Goal: Task Accomplishment & Management: Complete application form

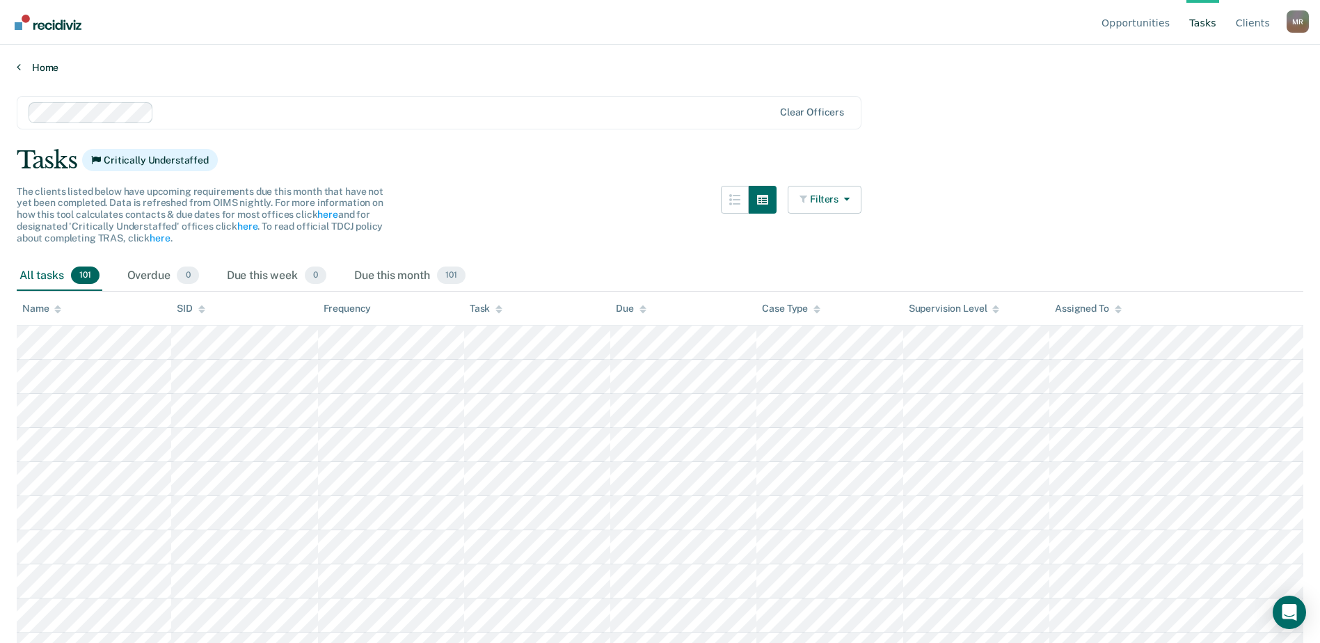
click at [17, 65] on icon at bounding box center [19, 66] width 4 height 11
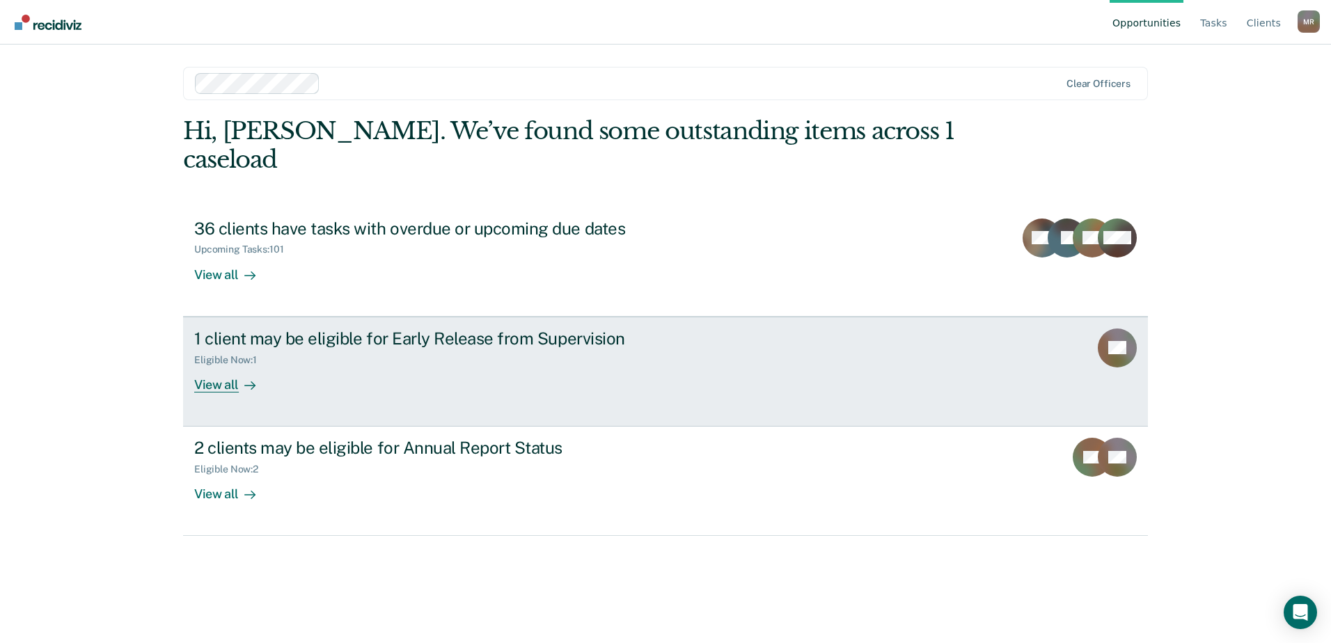
click at [602, 329] on div "1 client may be eligible for Early Release from Supervision" at bounding box center [438, 339] width 489 height 20
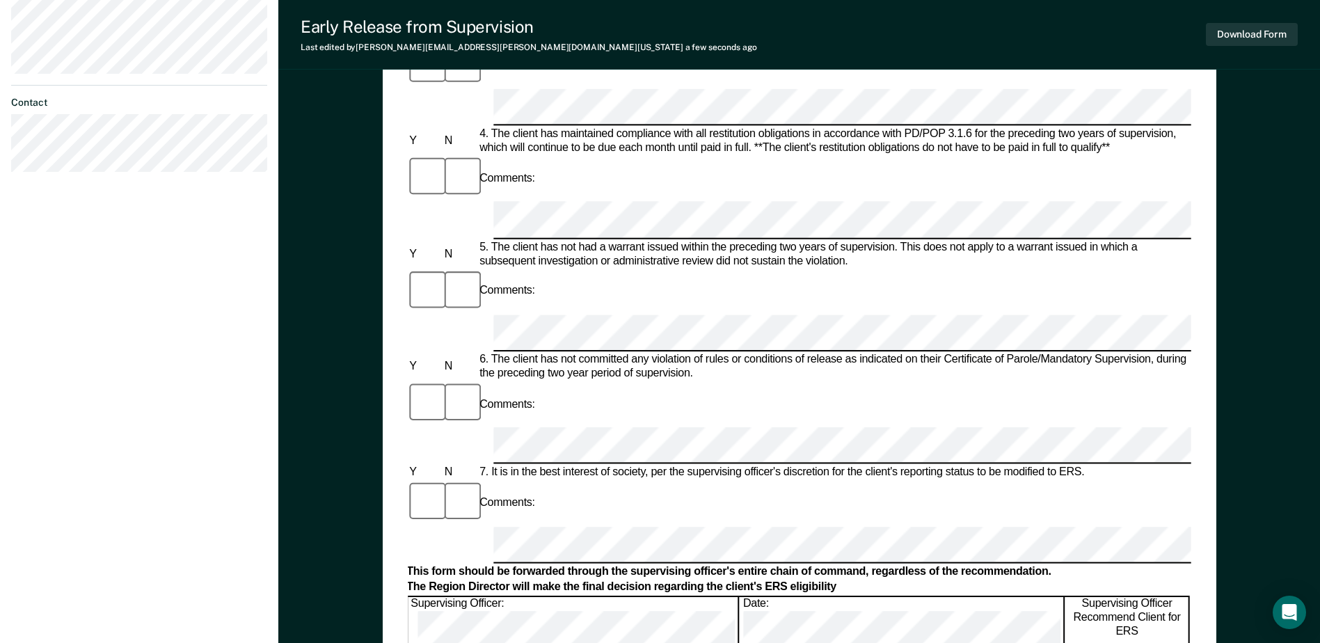
scroll to position [528, 0]
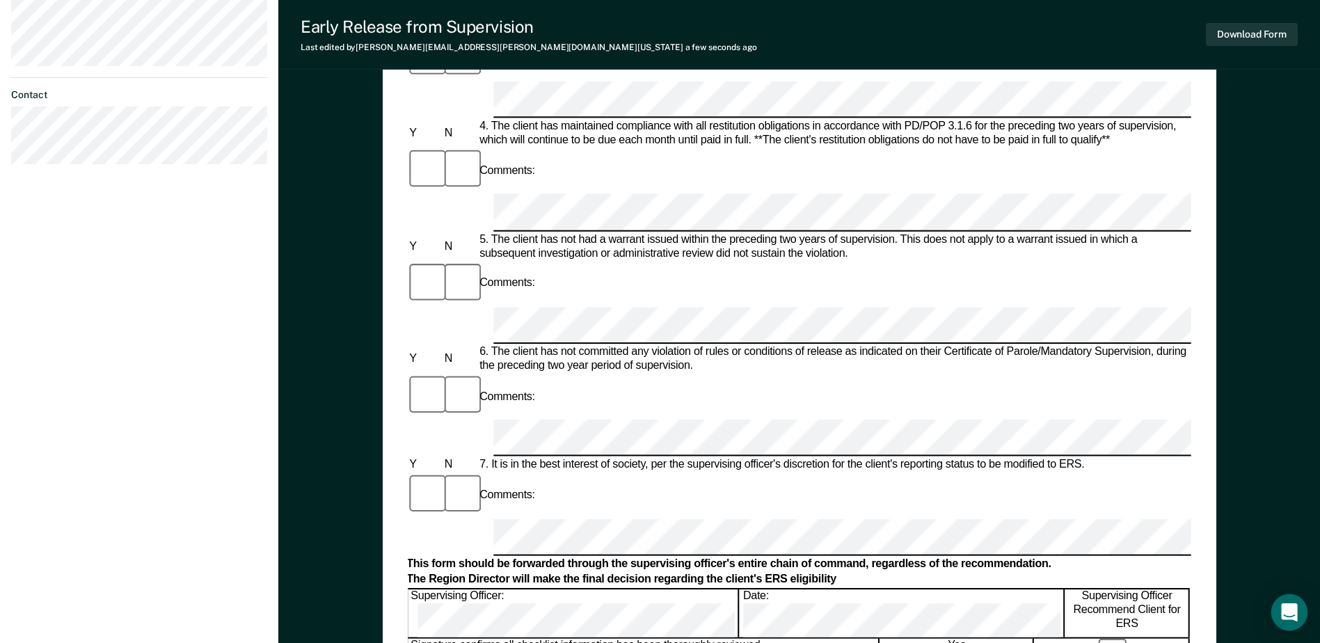
click at [1287, 609] on icon "Open Intercom Messenger" at bounding box center [1289, 612] width 16 height 18
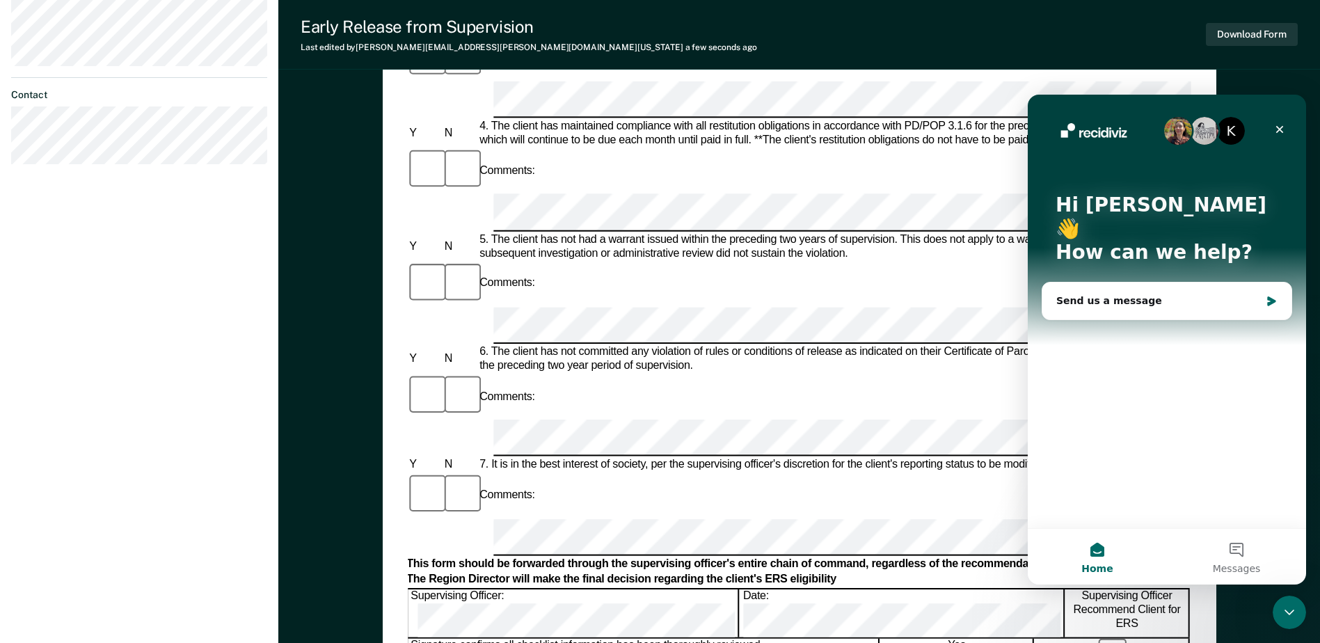
scroll to position [0, 0]
click at [1275, 126] on icon "Close" at bounding box center [1279, 129] width 11 height 11
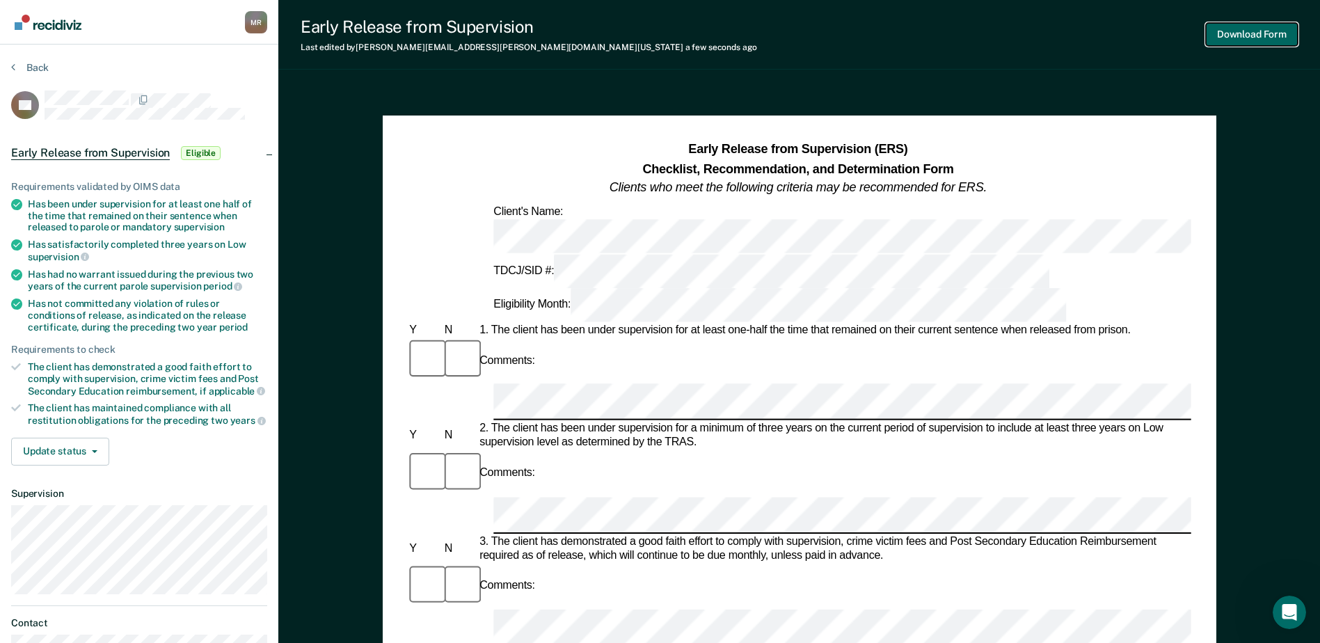
click at [1224, 27] on button "Download Form" at bounding box center [1252, 34] width 92 height 23
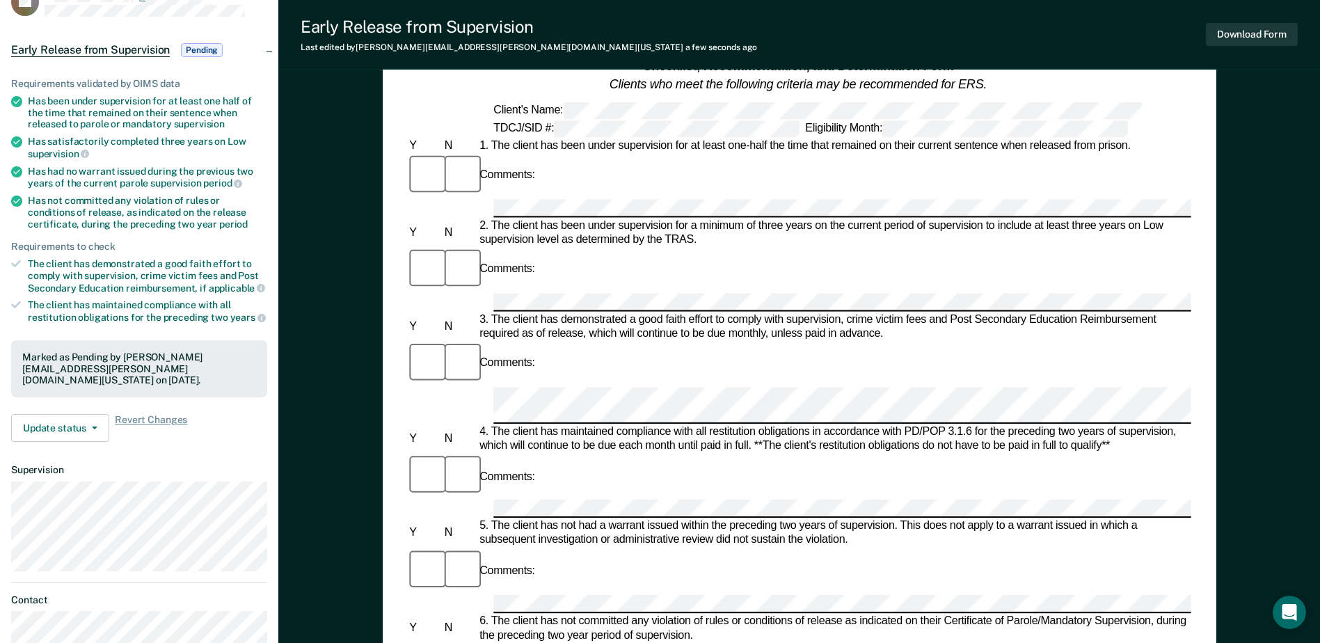
scroll to position [139, 0]
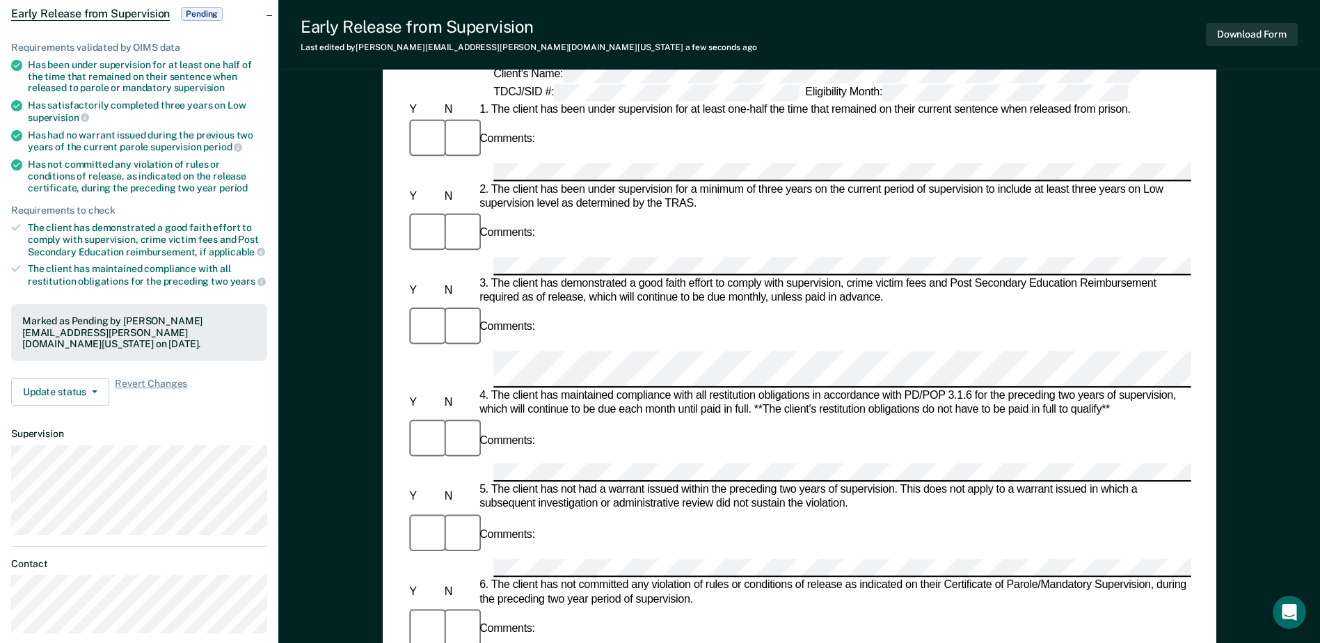
click at [565, 305] on div "Comments:" at bounding box center [797, 347] width 783 height 85
click at [544, 305] on div "Comments:" at bounding box center [797, 347] width 783 height 85
click at [561, 305] on div "Comments:" at bounding box center [797, 347] width 783 height 85
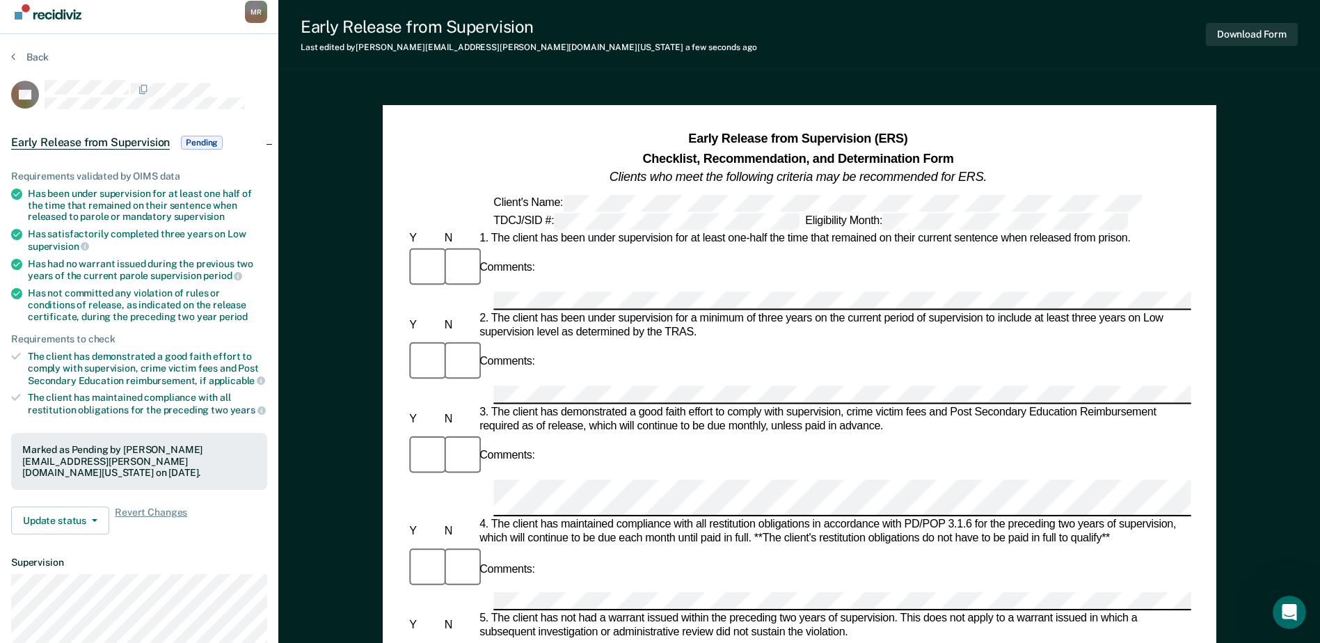
scroll to position [0, 0]
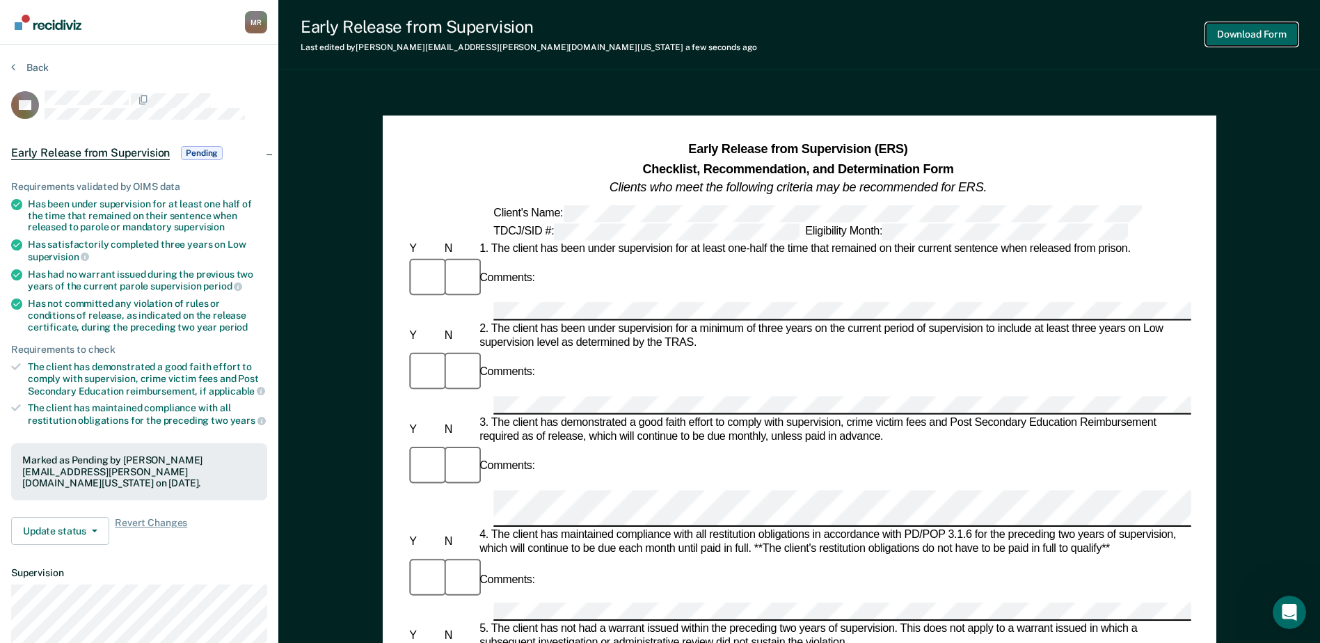
click at [1269, 32] on button "Download Form" at bounding box center [1252, 34] width 92 height 23
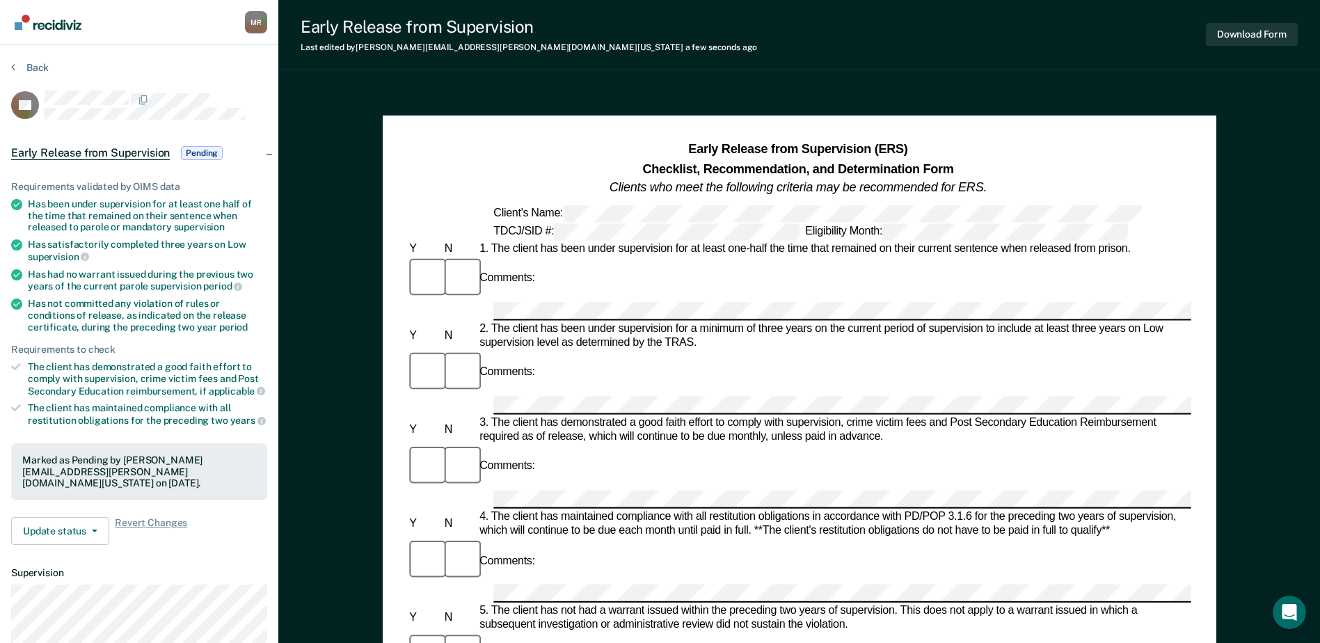
click at [198, 148] on span "Pending" at bounding box center [202, 153] width 42 height 14
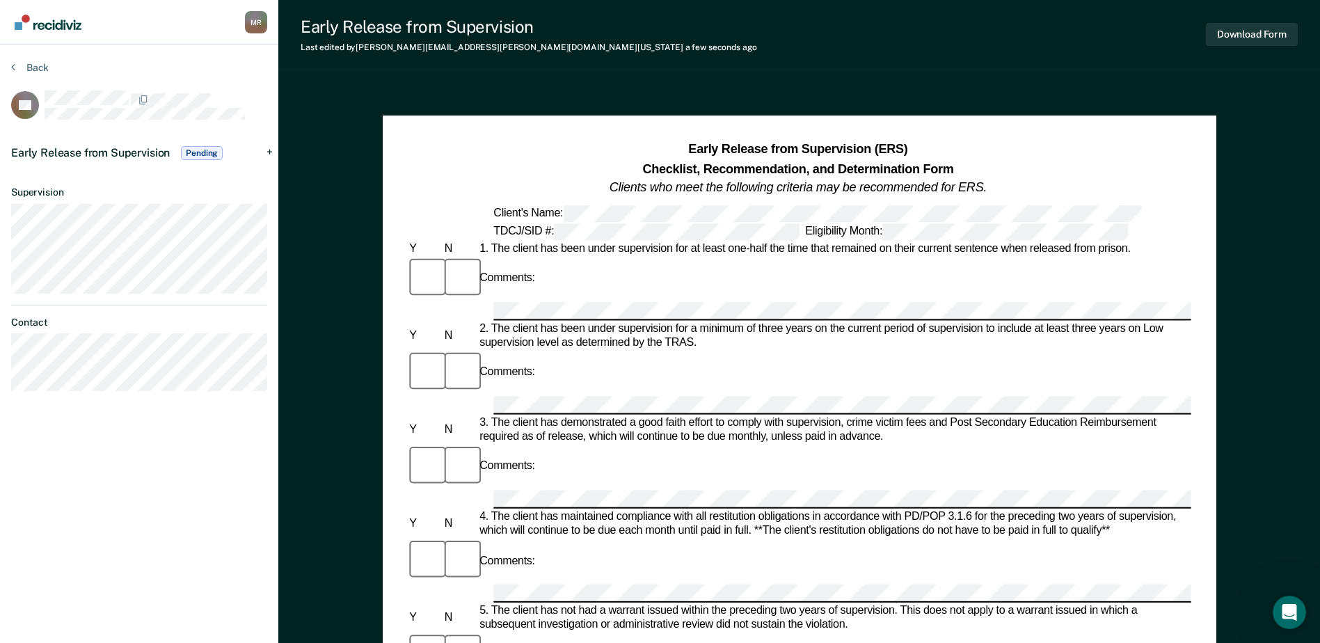
click at [268, 148] on div "Early Release from Supervision Pending" at bounding box center [139, 153] width 278 height 45
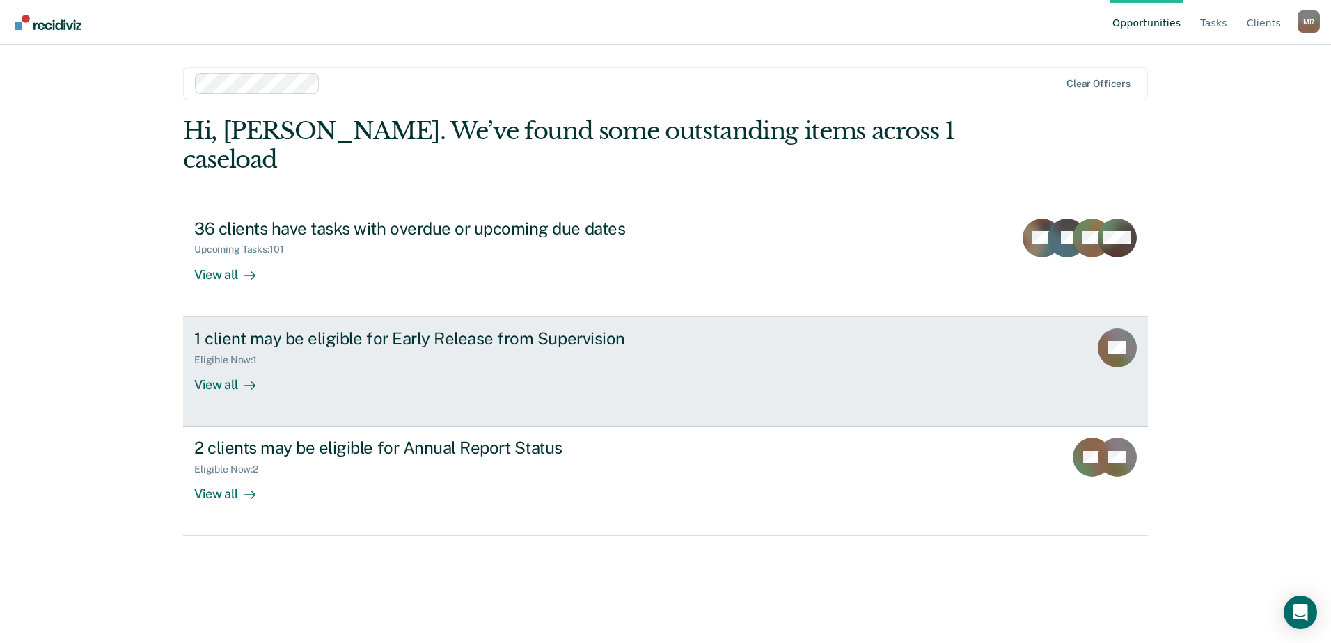
click at [552, 329] on div "1 client may be eligible for Early Release from Supervision" at bounding box center [438, 339] width 489 height 20
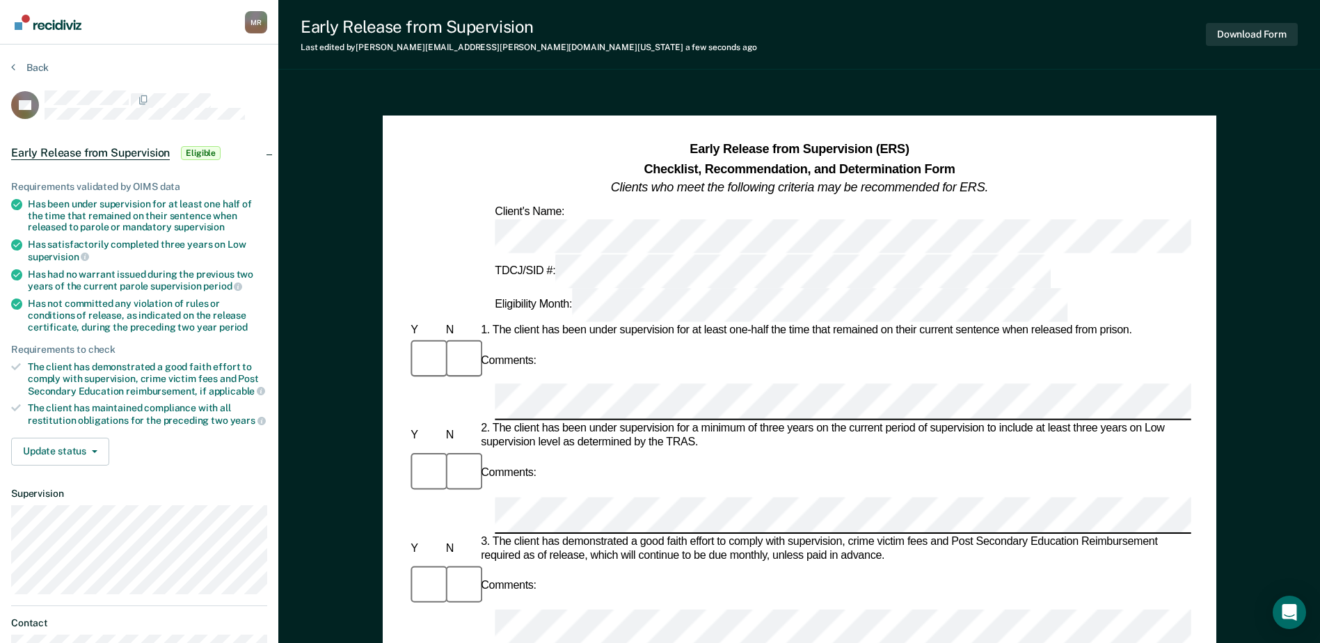
click at [1320, 310] on html "Looks like you’re using Internet Explorer 11. For faster loading and a better e…" at bounding box center [660, 321] width 1320 height 643
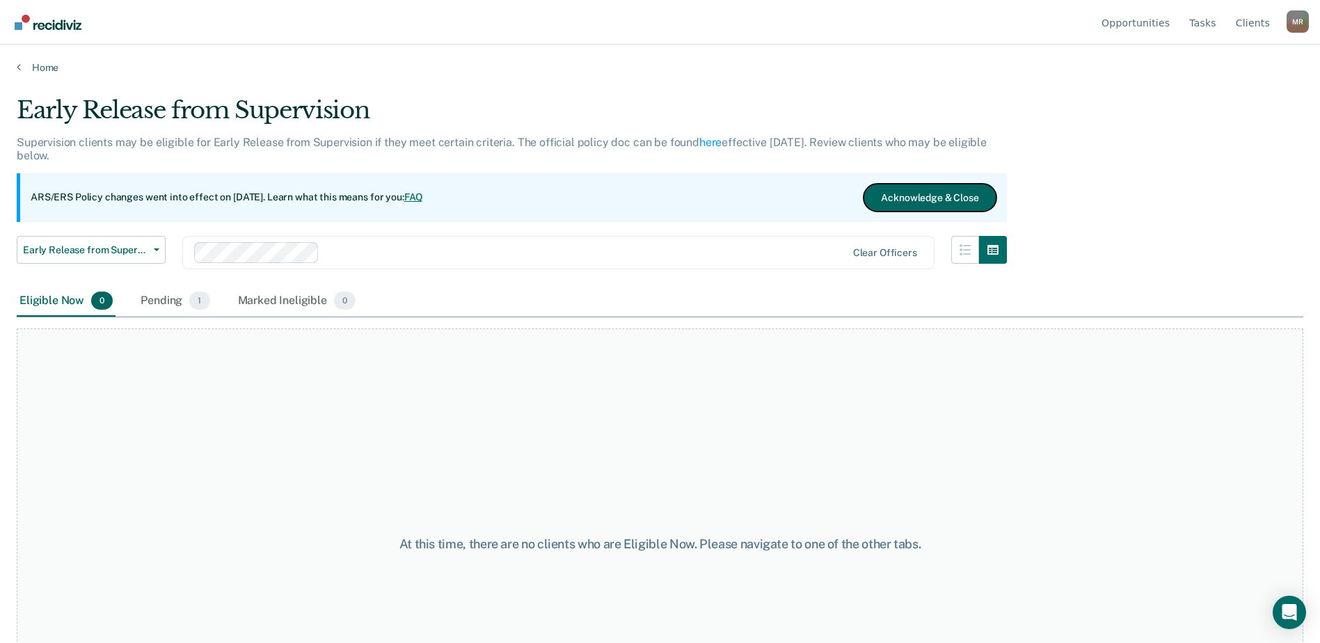
click at [885, 191] on button "Acknowledge & Close" at bounding box center [930, 198] width 132 height 28
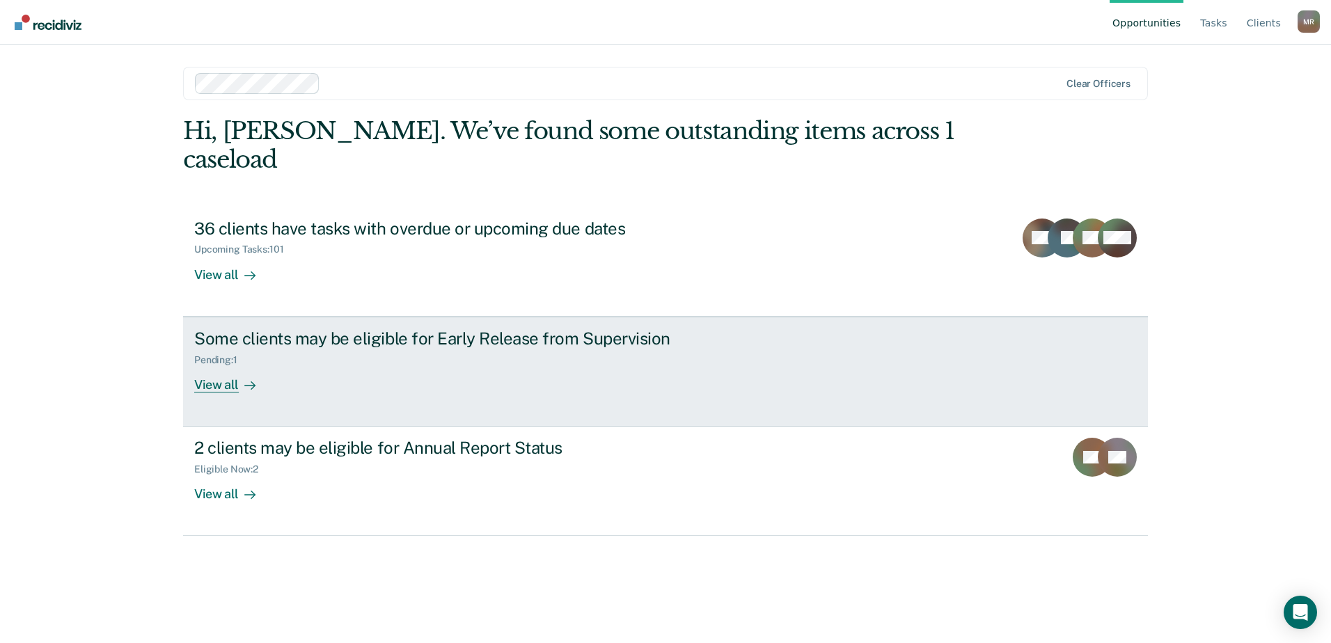
click at [296, 329] on div "Some clients may be eligible for Early Release from Supervision" at bounding box center [438, 339] width 489 height 20
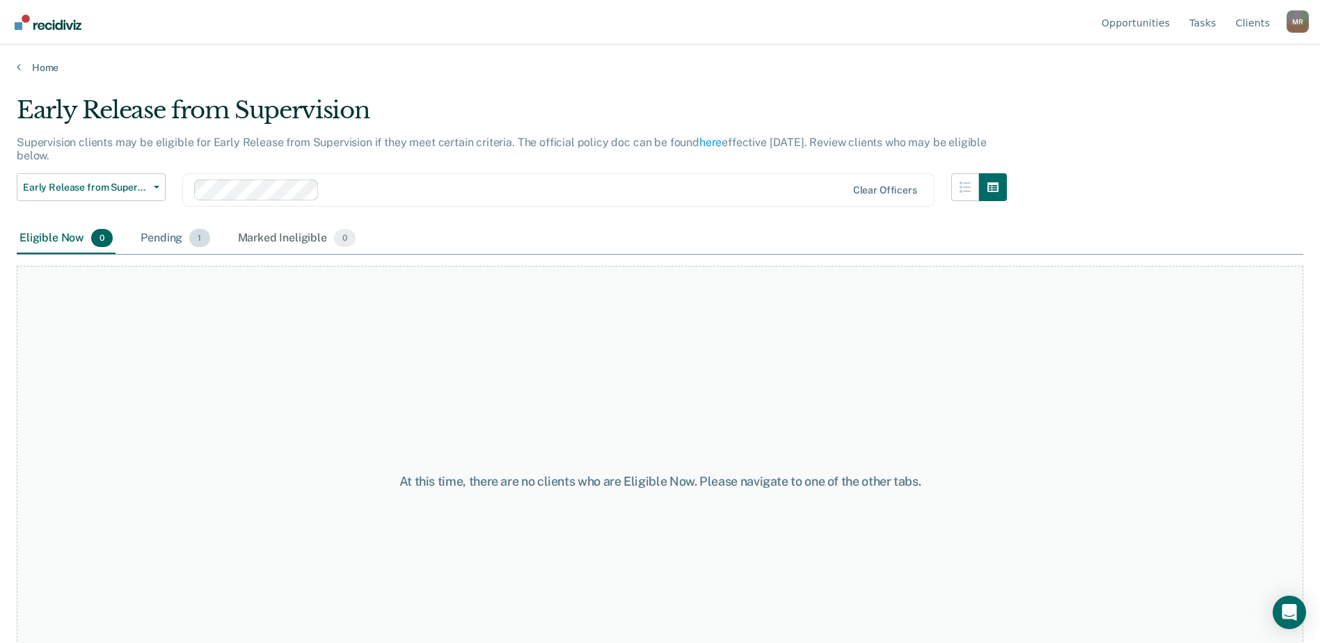
click at [171, 239] on div "Pending 1" at bounding box center [175, 238] width 74 height 31
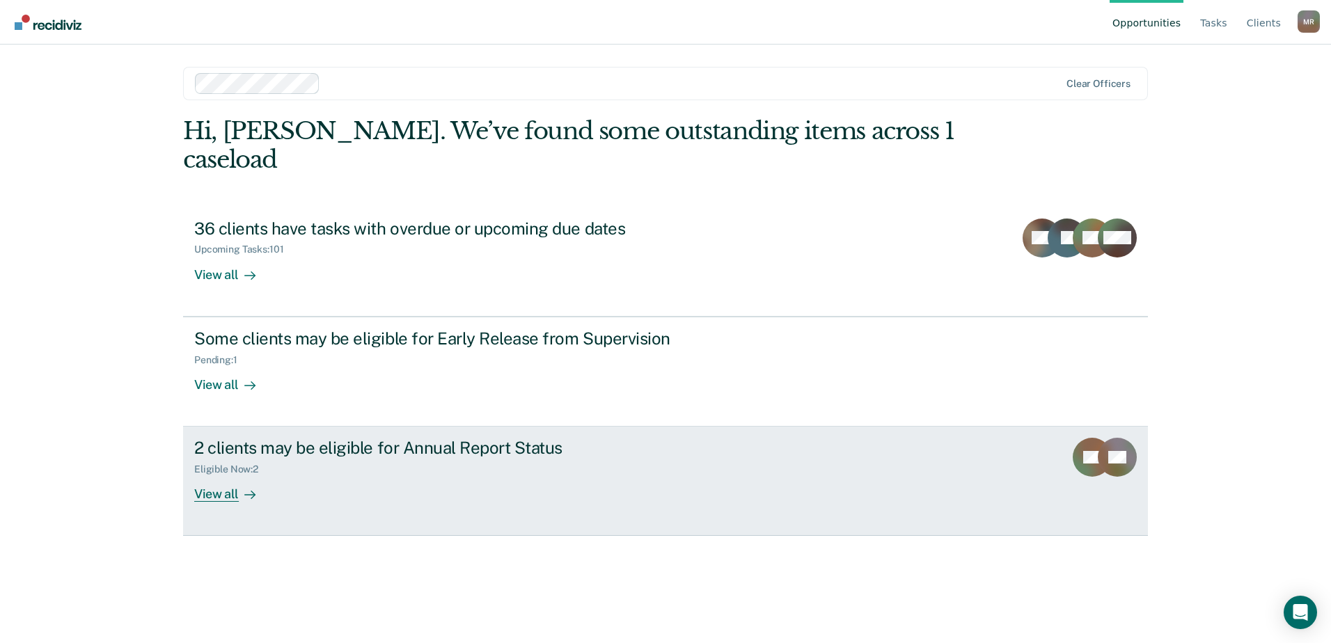
click at [232, 475] on div "View all" at bounding box center [233, 488] width 78 height 27
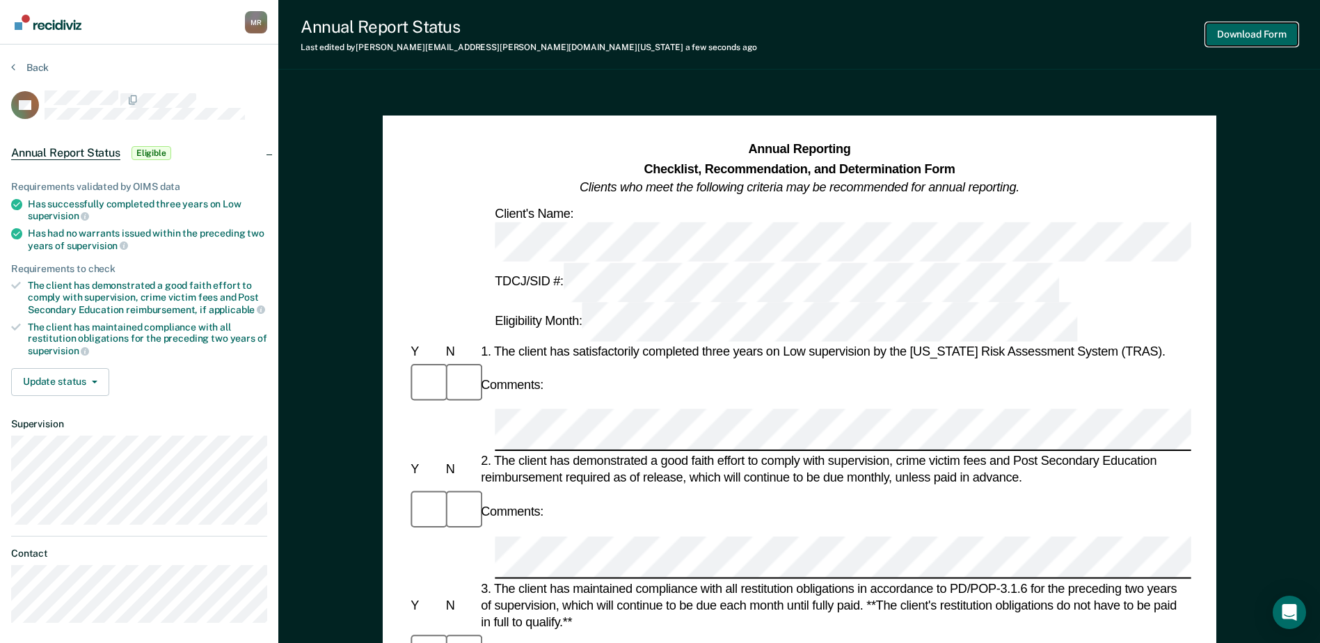
click at [1240, 29] on button "Download Form" at bounding box center [1252, 34] width 92 height 23
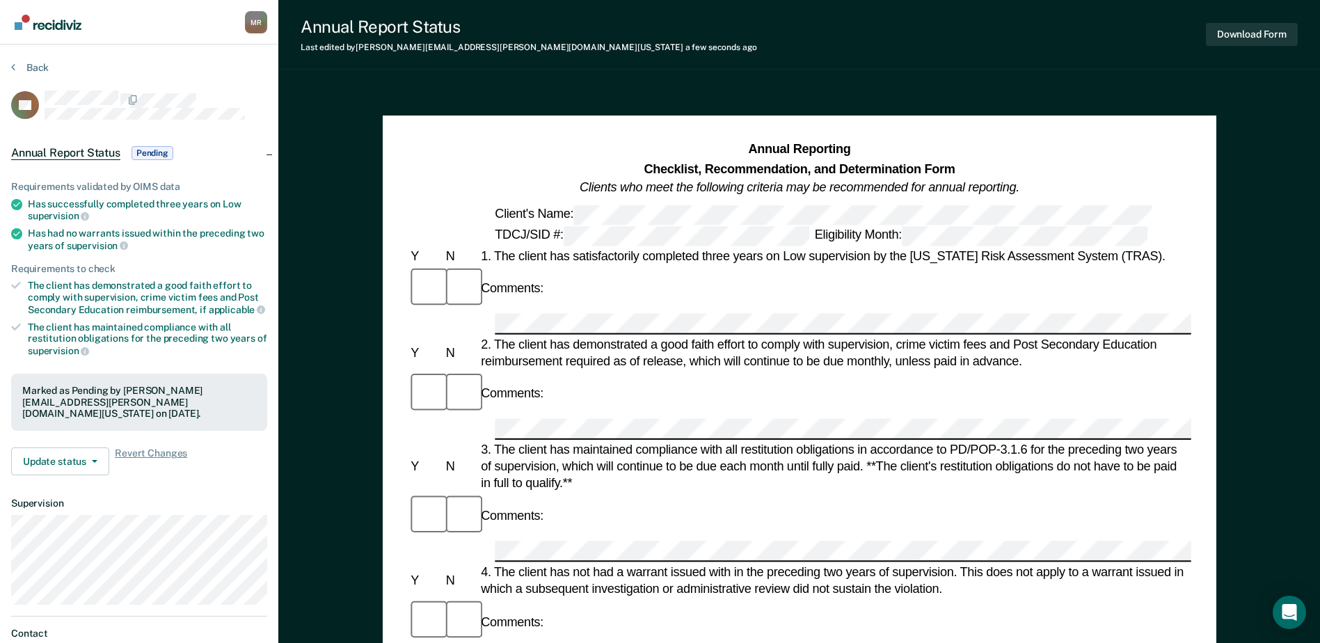
click at [161, 147] on span "Pending" at bounding box center [153, 153] width 42 height 14
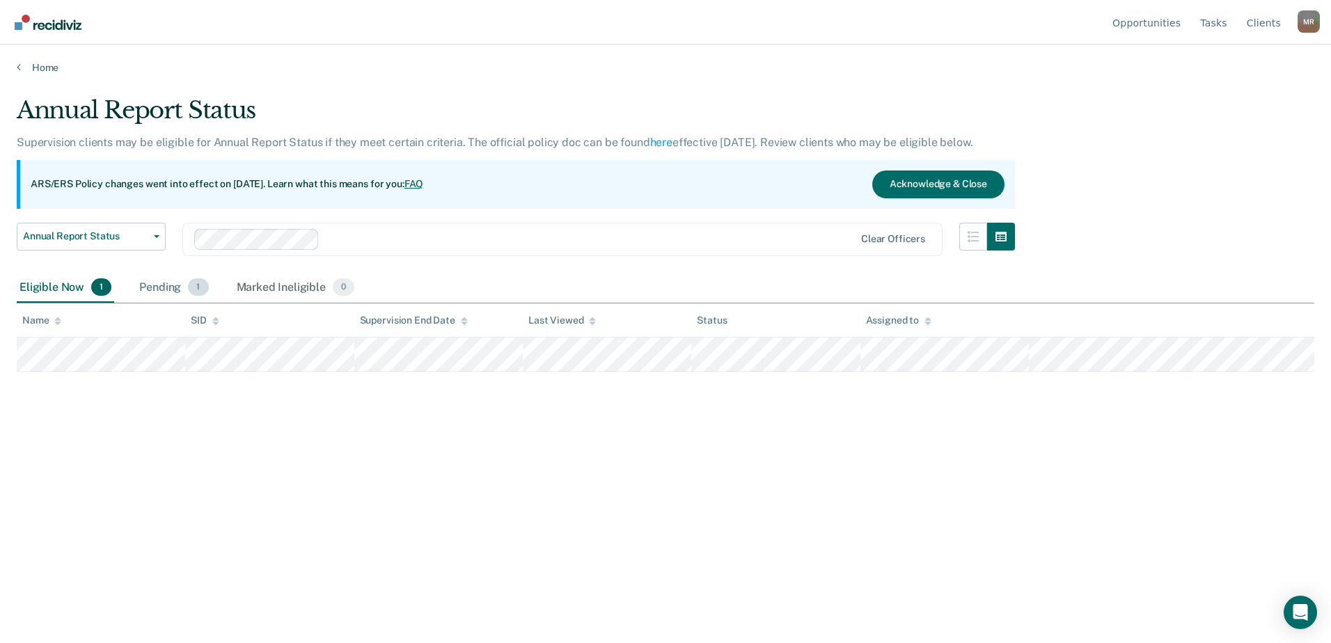
click at [155, 285] on div "Pending 1" at bounding box center [173, 288] width 74 height 31
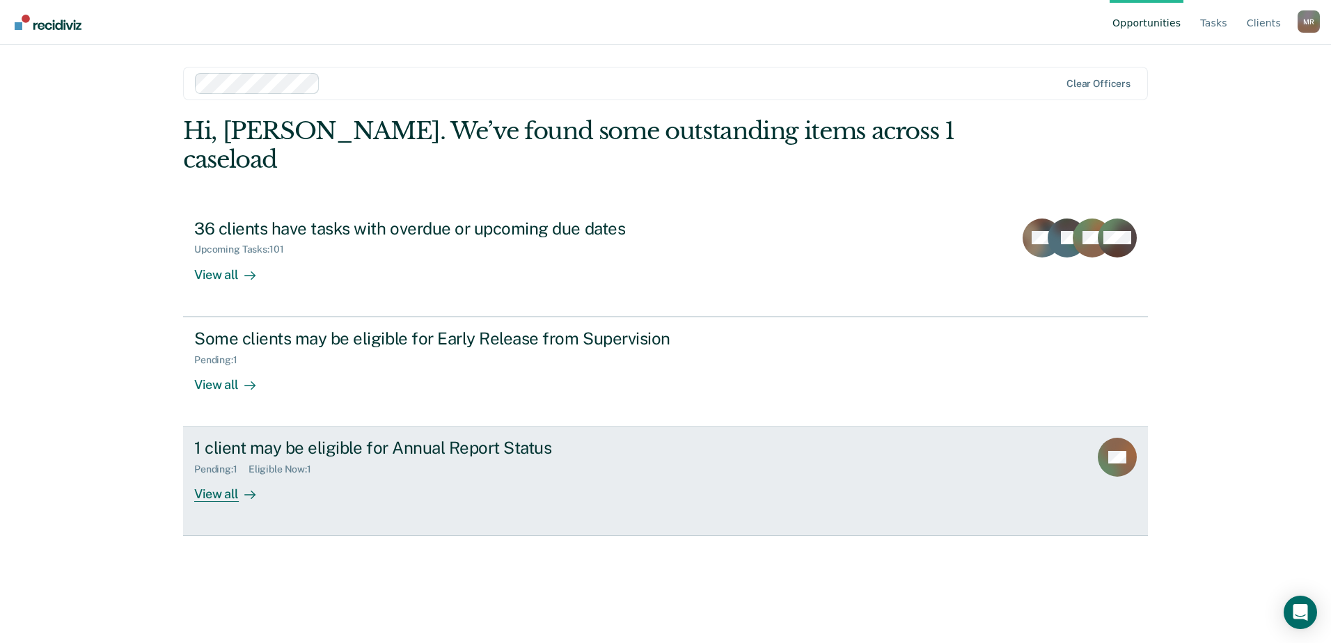
click at [221, 475] on div "View all" at bounding box center [233, 488] width 78 height 27
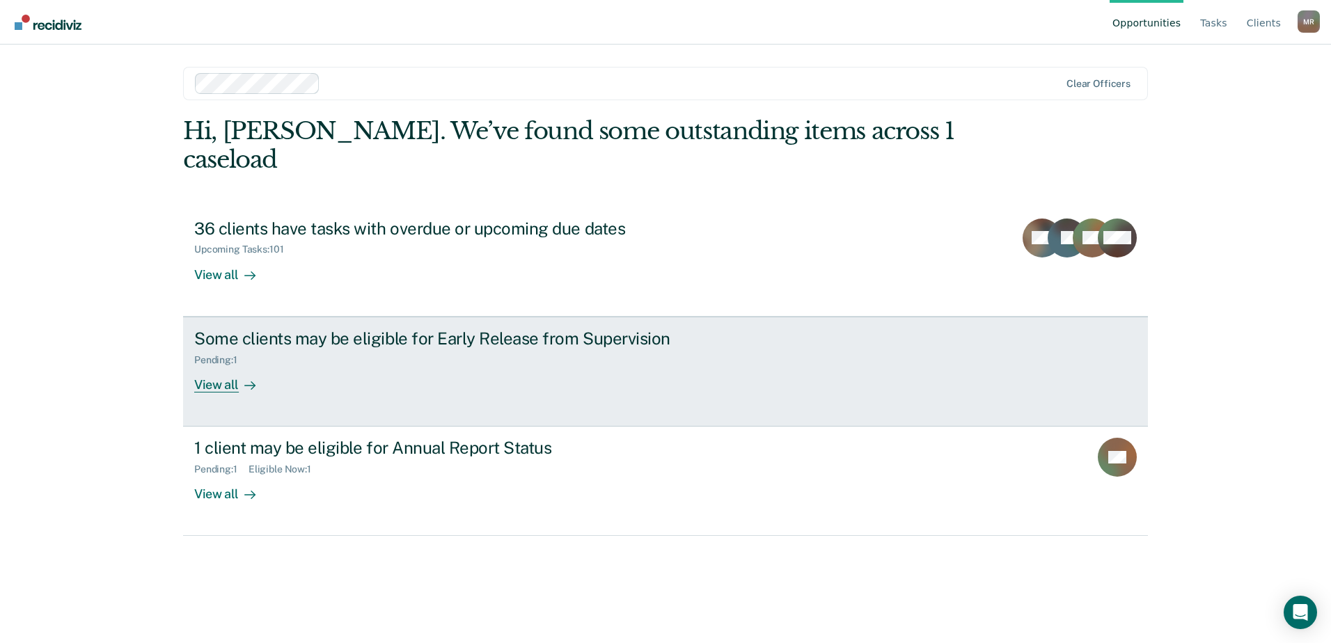
click at [276, 349] on div "Pending : 1" at bounding box center [438, 357] width 489 height 17
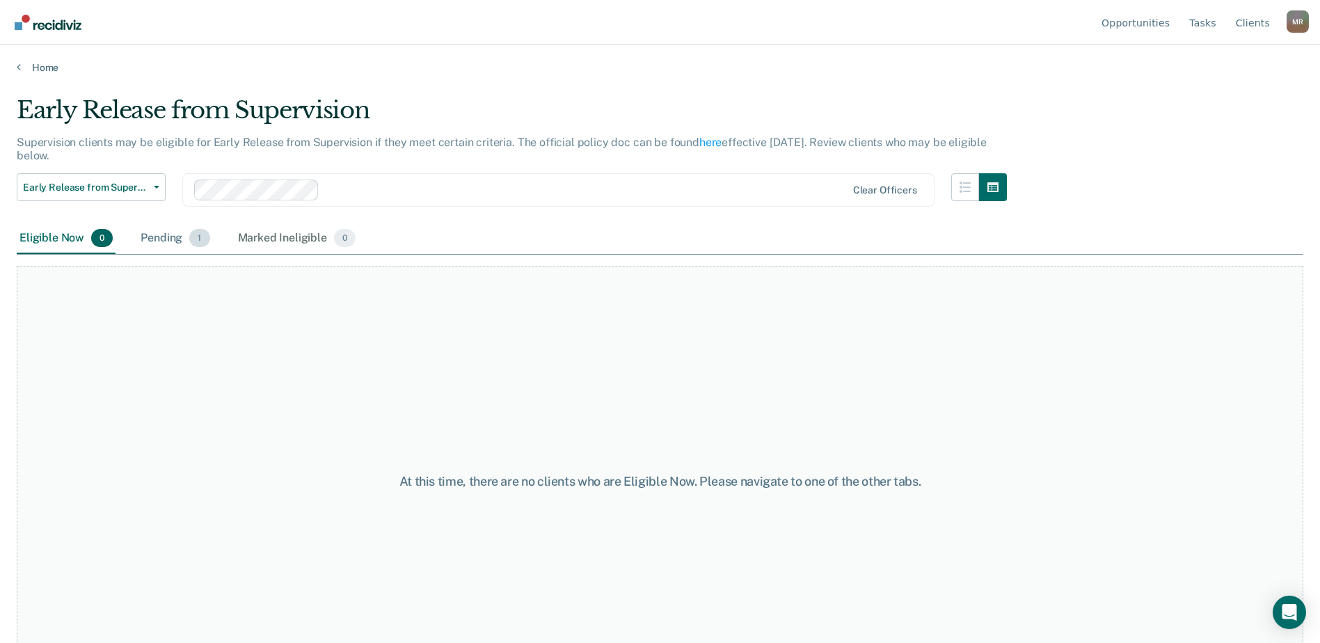
click at [170, 235] on div "Pending 1" at bounding box center [175, 238] width 74 height 31
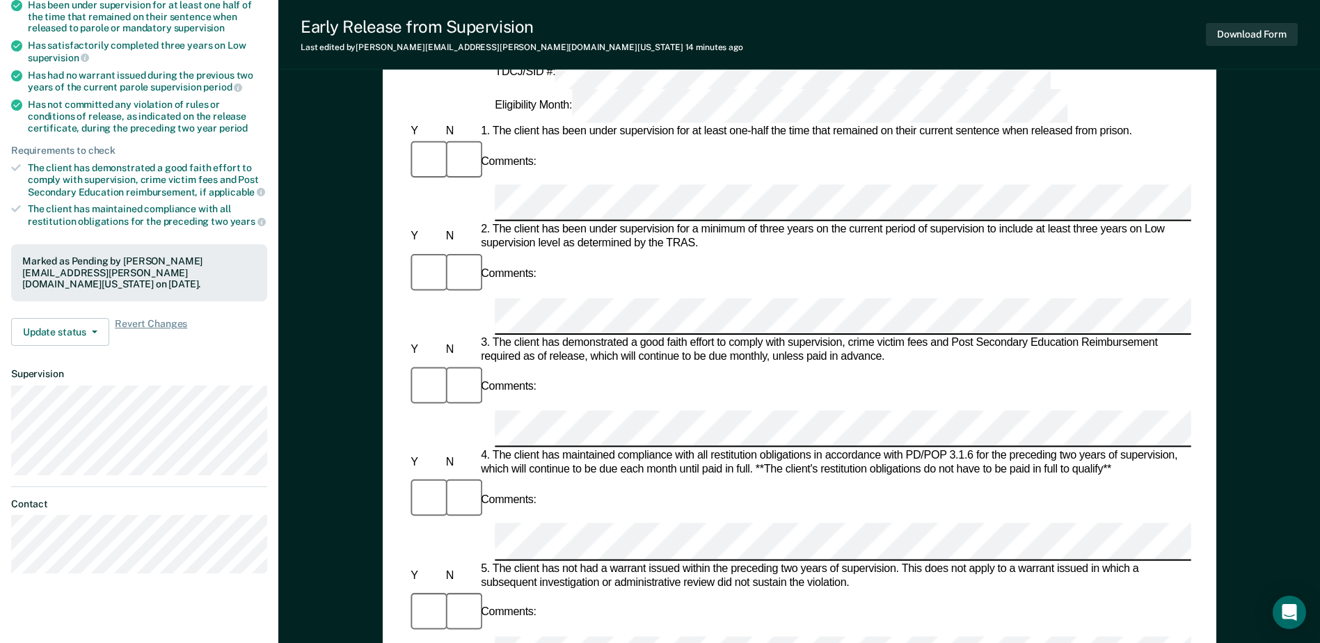
scroll to position [278, 0]
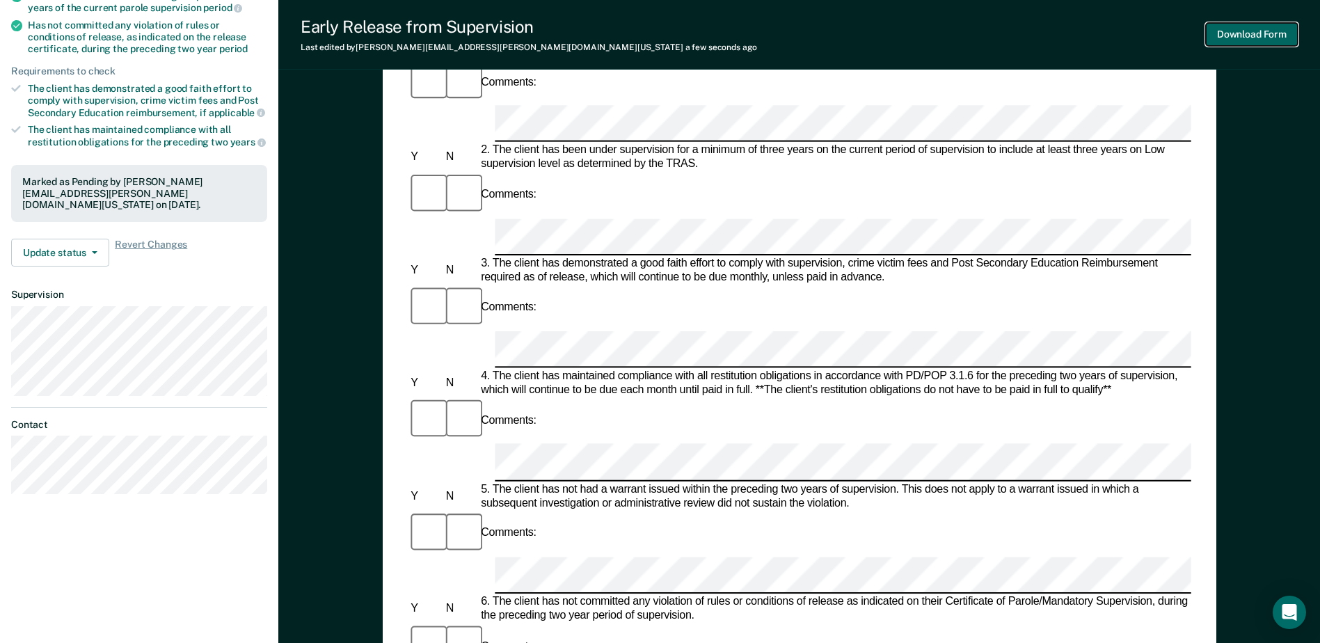
click at [1253, 38] on button "Download Form" at bounding box center [1252, 34] width 92 height 23
